Goal: Information Seeking & Learning: Learn about a topic

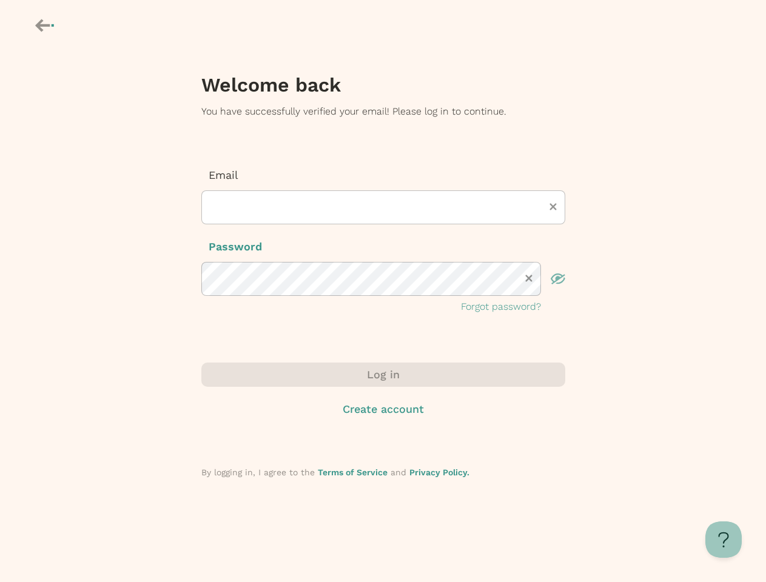
click at [45, 27] on icon at bounding box center [42, 25] width 15 height 13
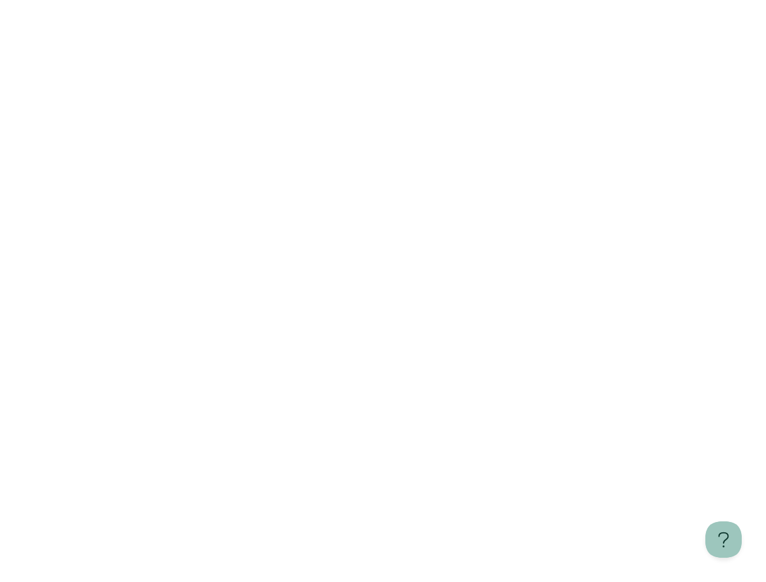
click at [553, 5] on html "Learn more about Manifest" at bounding box center [383, 2] width 766 height 5
click at [529, 5] on html "Learn more about Manifest" at bounding box center [383, 2] width 766 height 5
click at [558, 5] on html "Learn more about Manifest" at bounding box center [383, 2] width 766 height 5
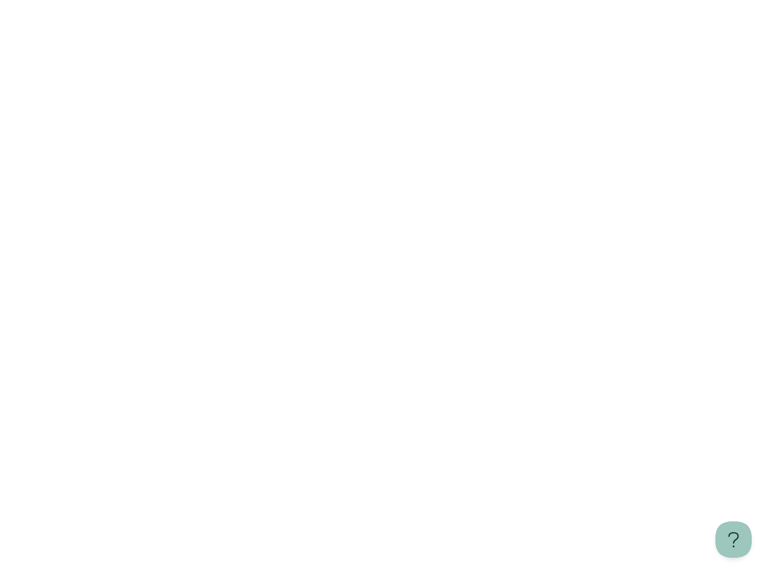
click at [501, 5] on html "Learn more about Manifest" at bounding box center [388, 2] width 776 height 5
click at [383, 5] on html "Learn more about Manifest" at bounding box center [388, 2] width 776 height 5
